Goal: Information Seeking & Learning: Learn about a topic

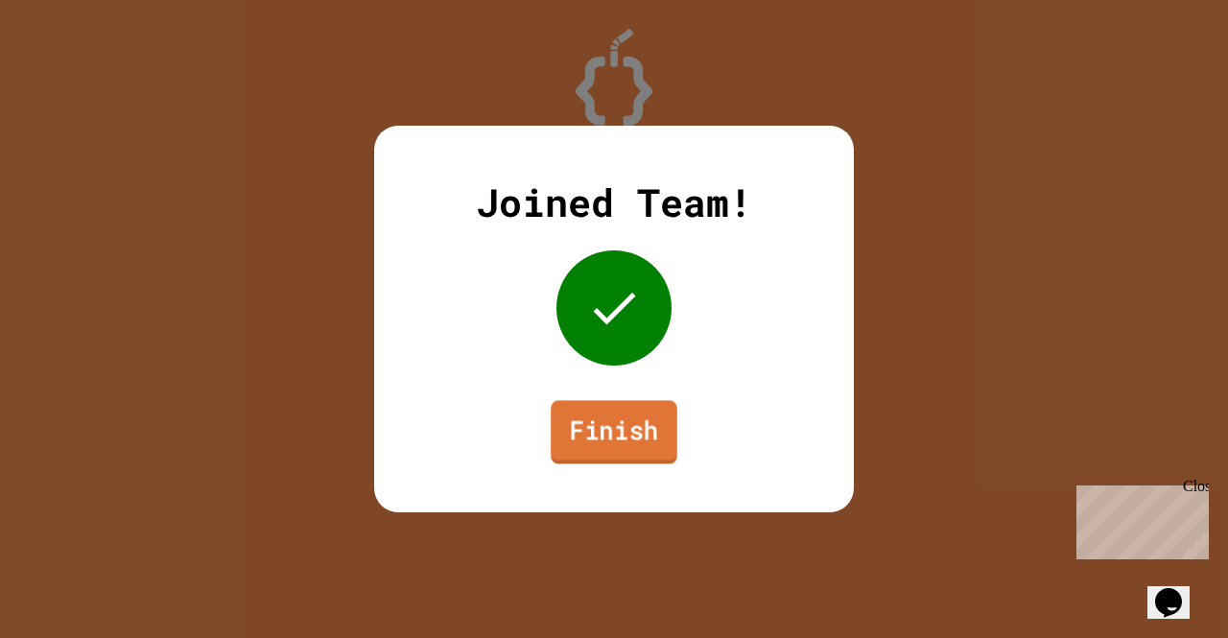
click at [646, 430] on link "Finish" at bounding box center [614, 431] width 127 height 63
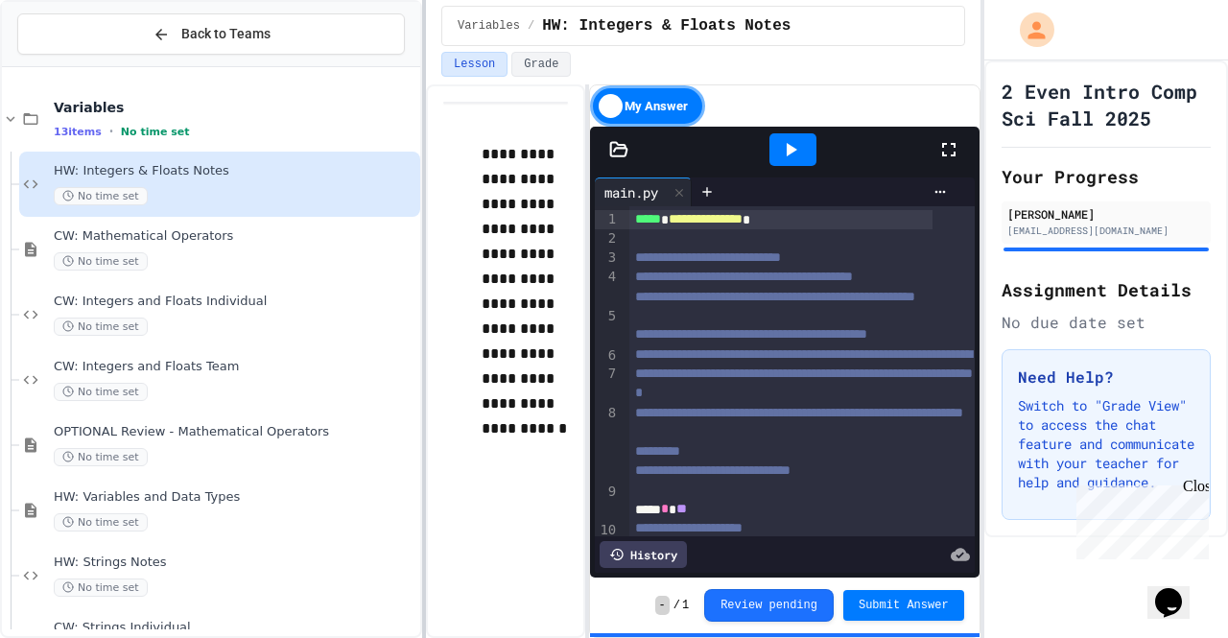
click at [423, 363] on div at bounding box center [424, 319] width 4 height 638
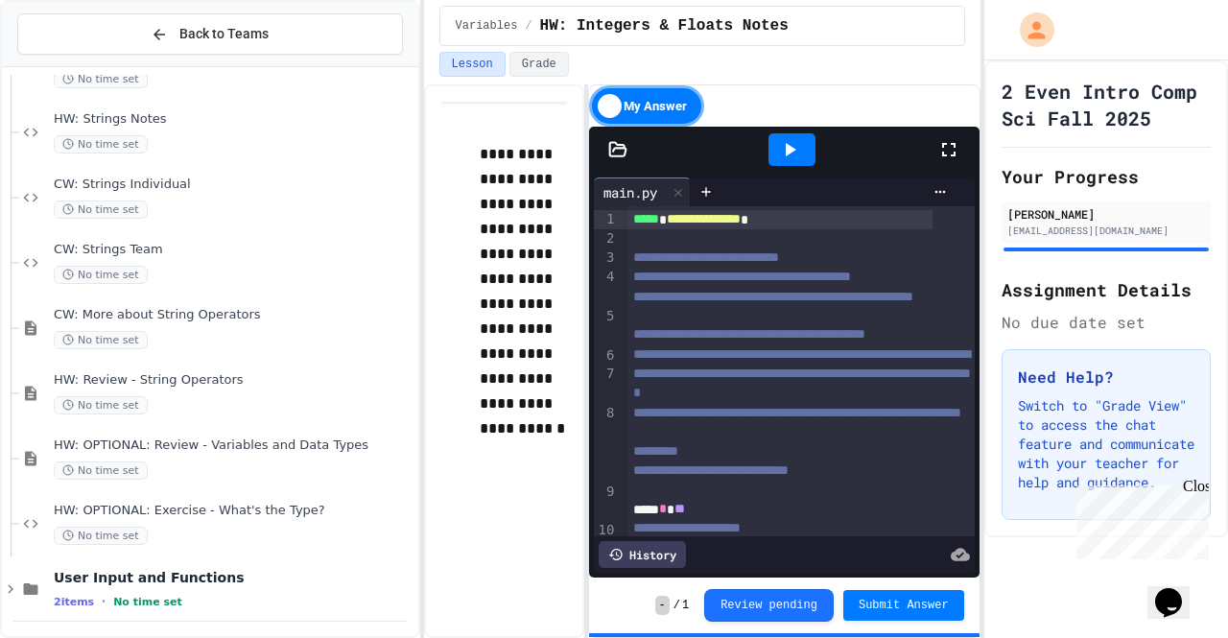
scroll to position [446, 0]
click at [128, 575] on span "User Input and Functions" at bounding box center [234, 574] width 361 height 17
click at [129, 561] on div "User Input and Functions 2 items • No time set" at bounding box center [210, 585] width 416 height 65
click at [31, 600] on div "User Input and Functions 2 items • No time set" at bounding box center [210, 585] width 416 height 65
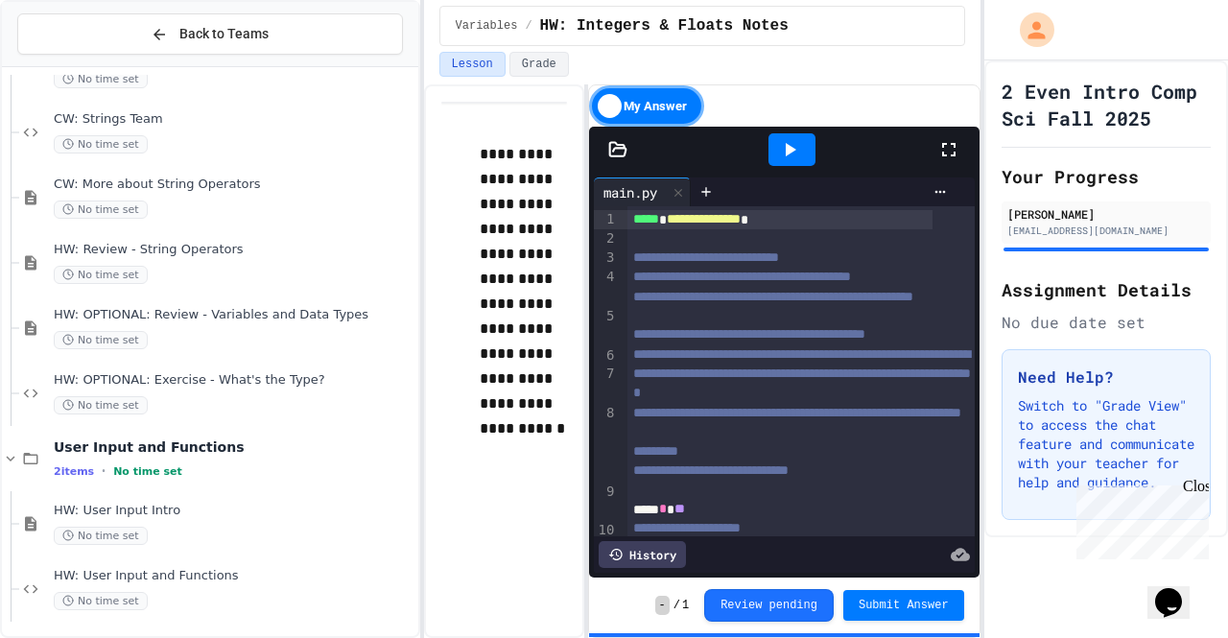
scroll to position [576, 0]
click at [211, 505] on span "HW: User Input Intro" at bounding box center [234, 508] width 361 height 16
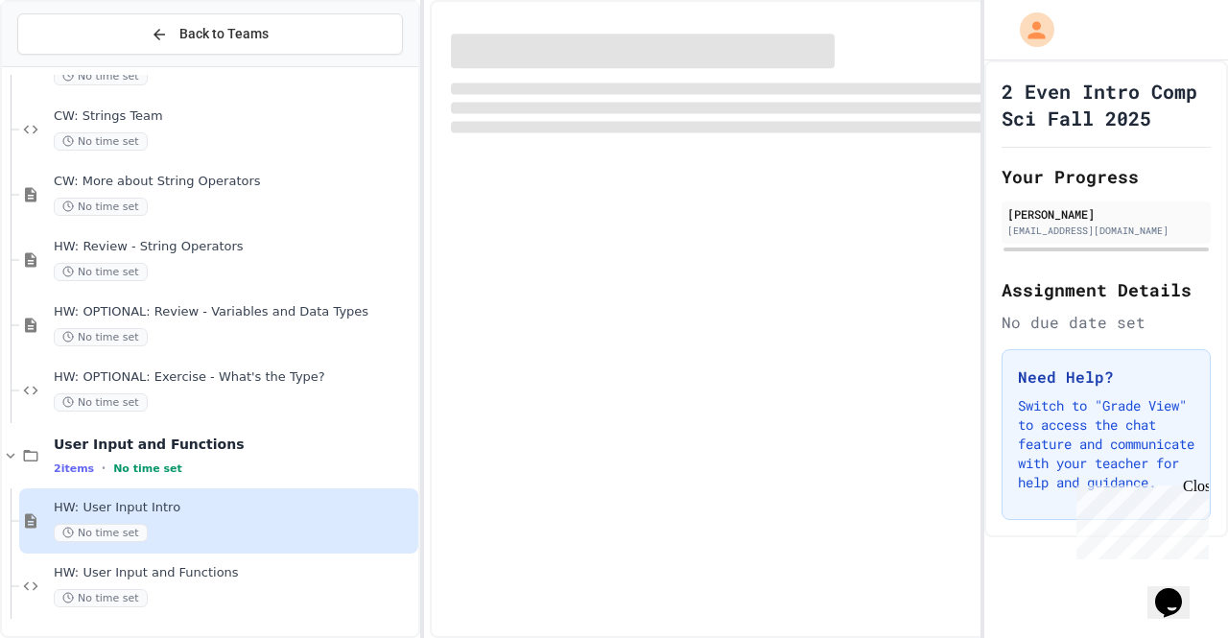
scroll to position [553, 0]
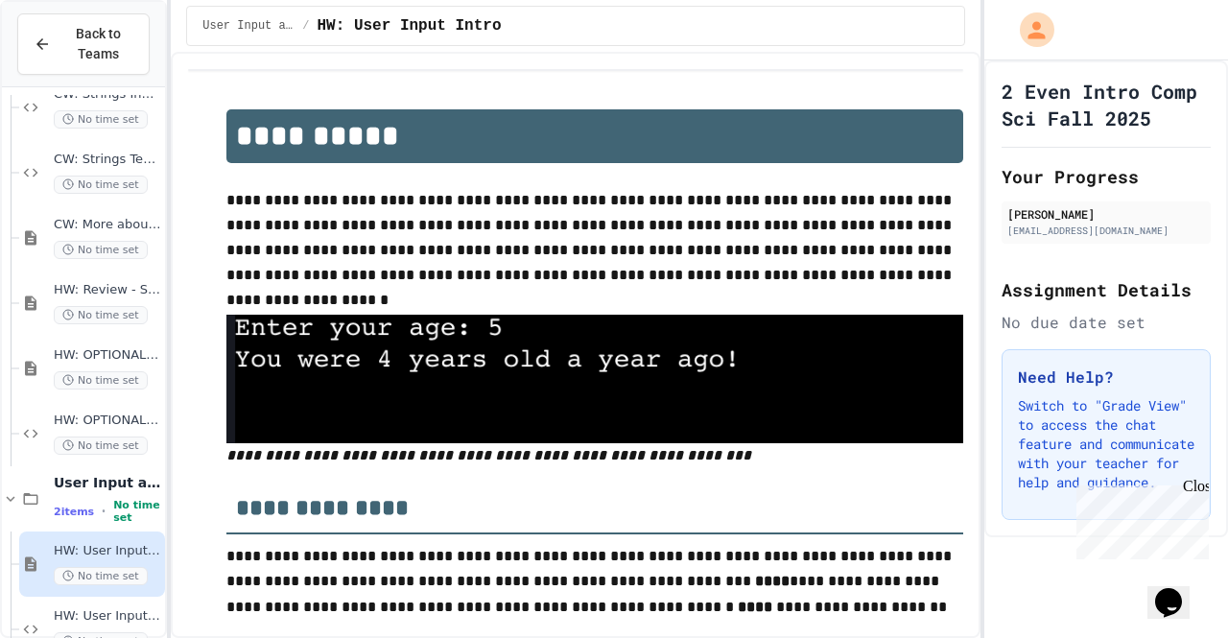
click at [164, 404] on div "**********" at bounding box center [614, 319] width 1228 height 638
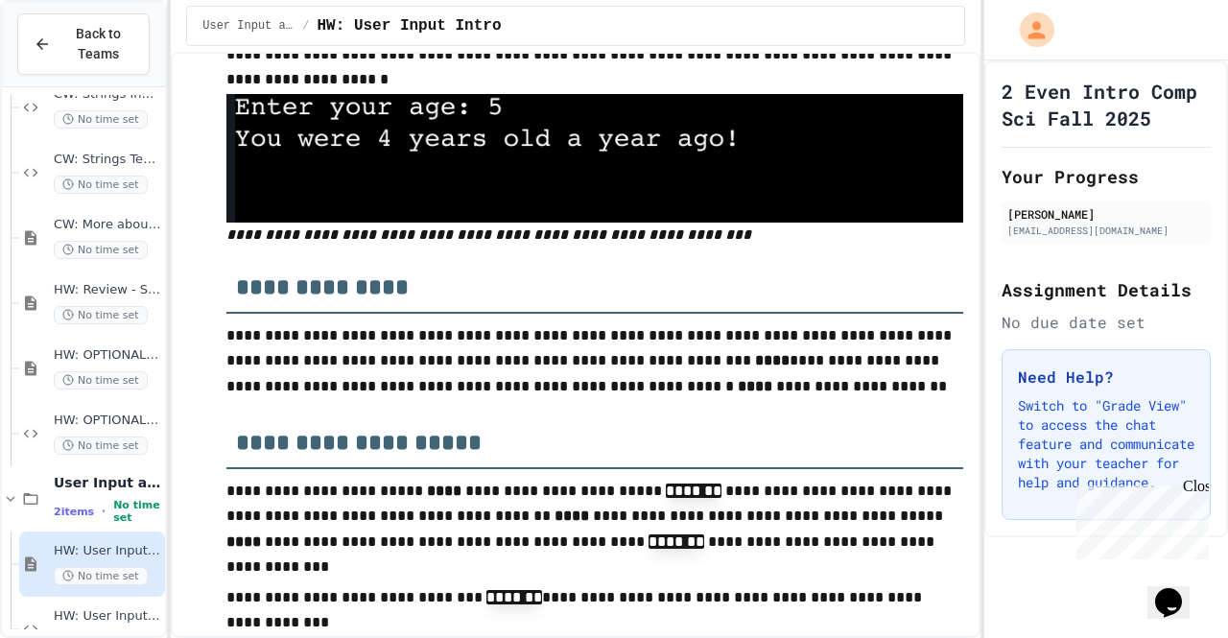
scroll to position [222, 0]
